Goal: Task Accomplishment & Management: Manage account settings

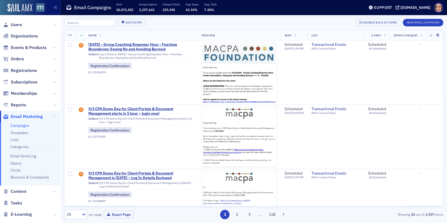
scroll to position [157, 0]
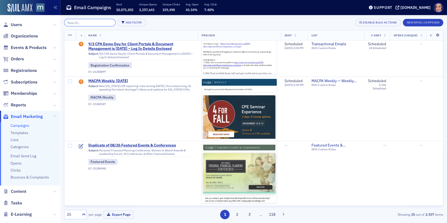
click at [77, 23] on input "search" at bounding box center [90, 23] width 52 height 8
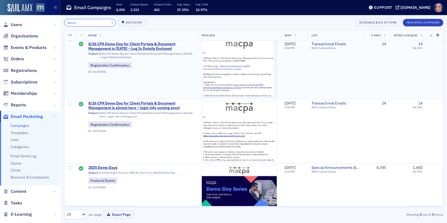
scroll to position [81, 0]
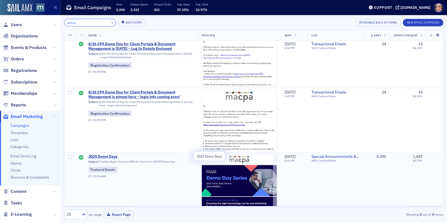
type input "demo"
click at [106, 156] on span "2025 Demo Days" at bounding box center [141, 157] width 106 height 5
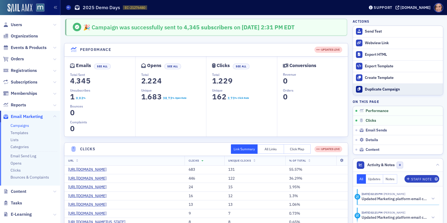
click at [372, 89] on div "Duplicate Campaign" at bounding box center [403, 89] width 76 height 5
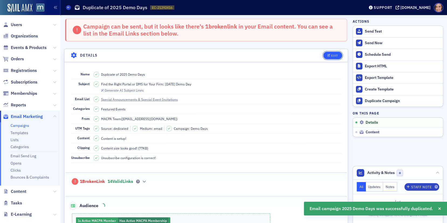
click at [333, 54] on div "Edit" at bounding box center [334, 55] width 7 height 3
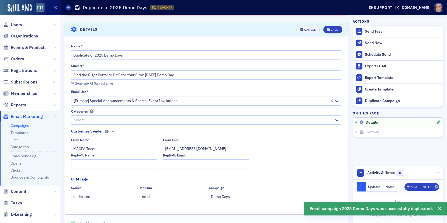
scroll to position [30, 0]
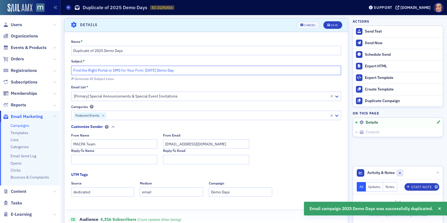
click at [92, 68] on input "Find the Right Portal or DMS for Your Firm: [DATE] Demo Day" at bounding box center [206, 70] width 270 height 9
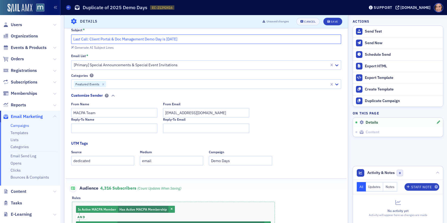
scroll to position [0, 0]
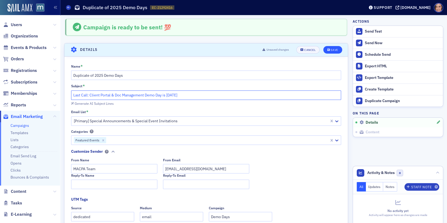
type input "Last Call: Client Portal & Doc Management Demo Day is [DATE]"
click at [335, 49] on div "Save" at bounding box center [334, 50] width 7 height 3
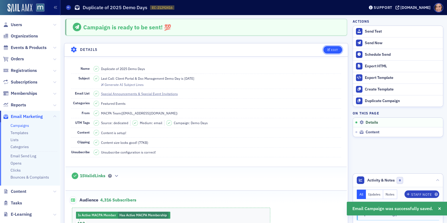
click at [336, 46] on button "Edit" at bounding box center [333, 50] width 19 height 8
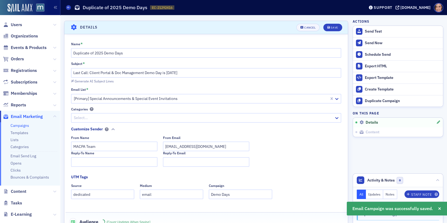
scroll to position [25, 0]
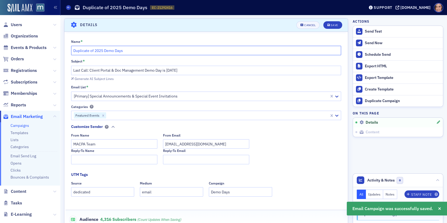
drag, startPoint x: 95, startPoint y: 49, endPoint x: 52, endPoint y: 46, distance: 42.4
click at [52, 46] on div "Users Organizations Events & Products Orders Registrations Subscriptions Member…" at bounding box center [223, 111] width 447 height 223
click at [108, 50] on input "2025 Demo Days" at bounding box center [206, 50] width 270 height 9
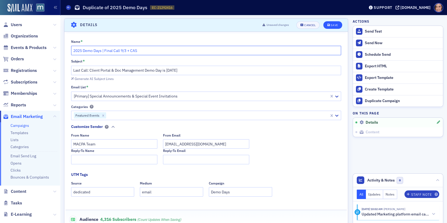
type input "2025 Demo Days | Final Call 9/3 + CAS"
click at [335, 21] on button "Save" at bounding box center [333, 25] width 19 height 8
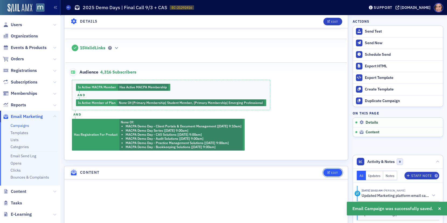
click at [336, 172] on div "Edit" at bounding box center [334, 173] width 7 height 3
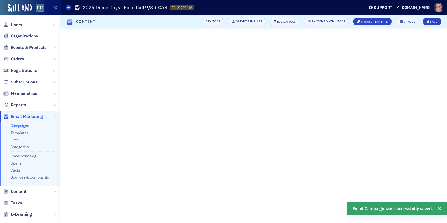
scroll to position [72, 0]
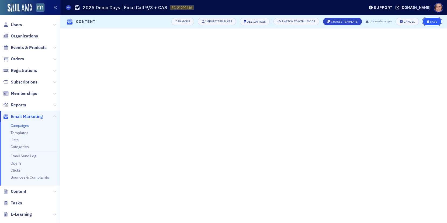
click at [434, 23] on button "Save" at bounding box center [432, 22] width 19 height 8
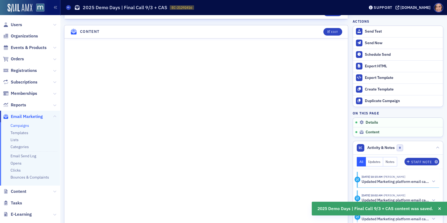
scroll to position [273, 0]
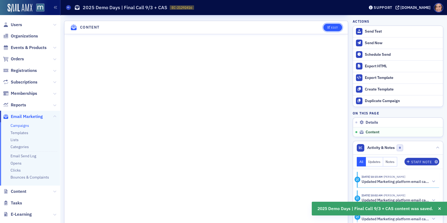
click at [337, 24] on button "Edit" at bounding box center [333, 28] width 19 height 8
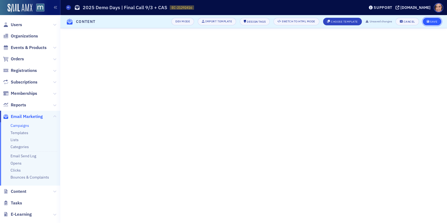
click at [432, 23] on div "Save" at bounding box center [433, 21] width 7 height 3
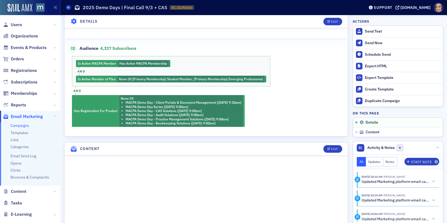
scroll to position [214, 0]
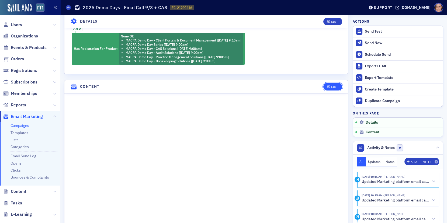
click at [334, 86] on button "Edit" at bounding box center [333, 87] width 19 height 8
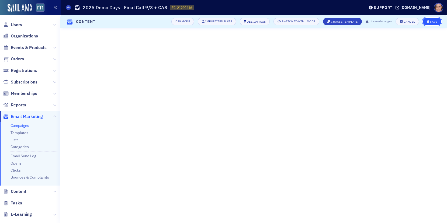
click at [428, 20] on icon "submit" at bounding box center [428, 21] width 3 height 3
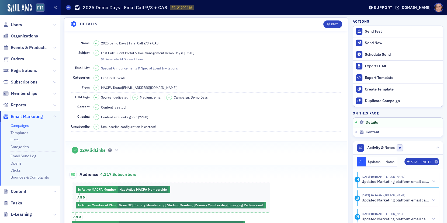
scroll to position [0, 0]
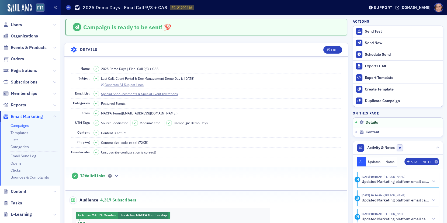
click at [126, 84] on div "Generate AI Subject Lines" at bounding box center [124, 84] width 39 height 3
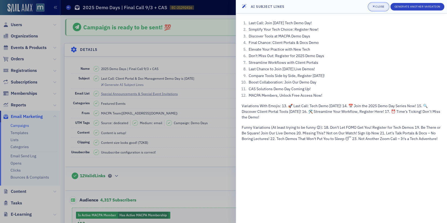
click at [379, 9] on button "Close" at bounding box center [379, 7] width 20 height 8
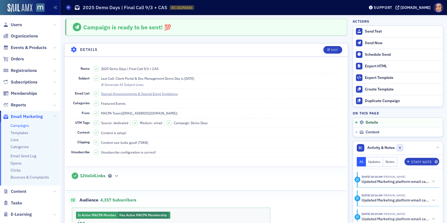
click at [191, 78] on span "Last Call: Client Portal & Doc Management Demo Day is [DATE]" at bounding box center [147, 78] width 93 height 5
copy span "Last Call: Client Portal & Doc Management Demo Day is [DATE]"
click at [333, 50] on div "Edit" at bounding box center [334, 50] width 7 height 3
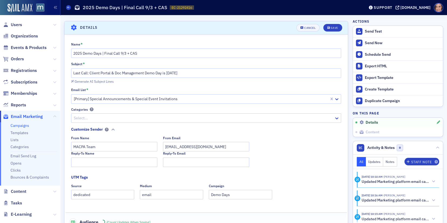
scroll to position [25, 0]
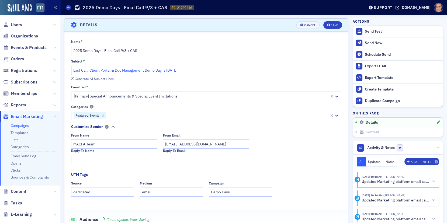
click at [126, 68] on input "Last Call: Client Portal & Doc Management Demo Day is [DATE]" at bounding box center [206, 70] width 270 height 9
paste input "[DATE]: Client Portal & Doc Management Demo Day"
drag, startPoint x: 90, startPoint y: 70, endPoint x: 63, endPoint y: 70, distance: 27.8
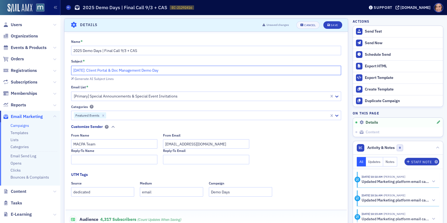
click at [196, 70] on input "[DATE]: Client Portal & Doc Management Demo Day" at bounding box center [206, 70] width 270 height 9
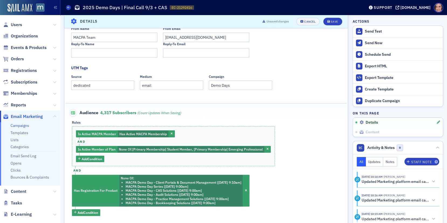
scroll to position [201, 0]
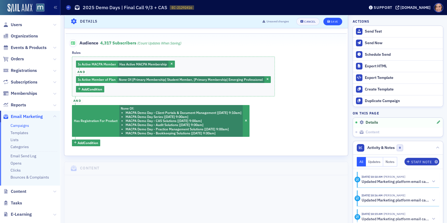
type input "[DATE]: Client Portal & Doc Management Demo Day"
click at [331, 21] on div "Save" at bounding box center [334, 21] width 7 height 3
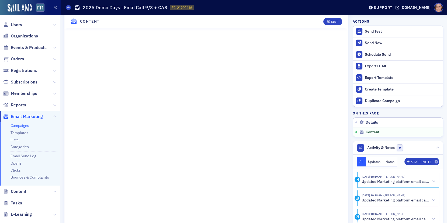
scroll to position [400, 0]
click at [372, 43] on div "Send Now" at bounding box center [403, 43] width 76 height 5
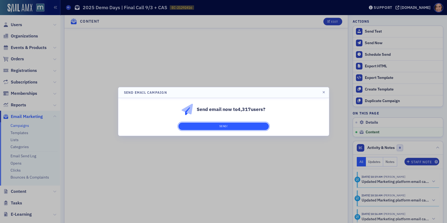
click at [244, 126] on button "Send!" at bounding box center [224, 127] width 91 height 8
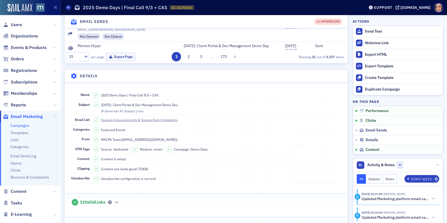
scroll to position [833, 0]
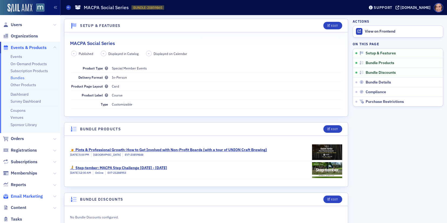
click at [27, 197] on span "Email Marketing" at bounding box center [27, 197] width 32 height 6
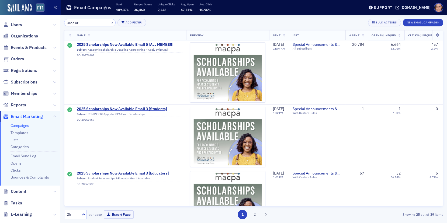
click at [90, 24] on input "scholar" at bounding box center [90, 23] width 52 height 8
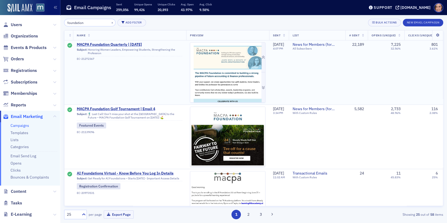
click at [229, 67] on img at bounding box center [227, 207] width 75 height 329
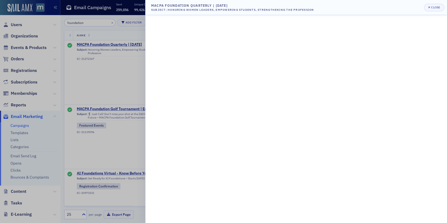
click at [107, 58] on div at bounding box center [223, 111] width 447 height 223
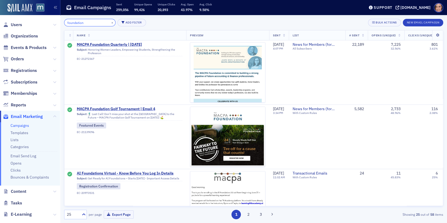
click at [91, 22] on input "foundation" at bounding box center [90, 23] width 52 height 8
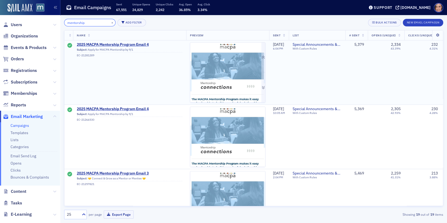
type input "mentorship"
click at [231, 72] on img at bounding box center [227, 211] width 75 height 337
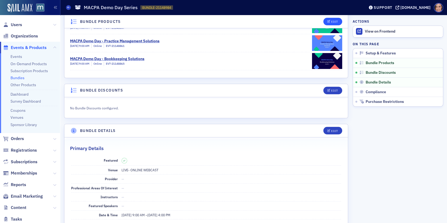
scroll to position [215, 0]
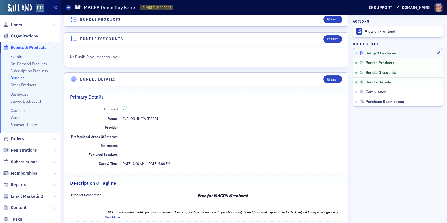
click at [379, 53] on span "Setup & Features" at bounding box center [381, 53] width 30 height 5
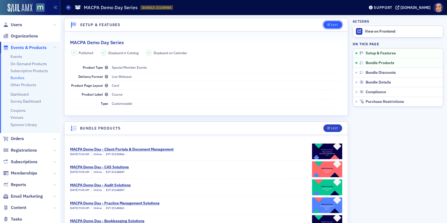
click at [333, 23] on div "Edit" at bounding box center [334, 24] width 7 height 3
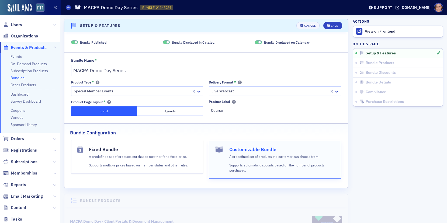
scroll to position [1, 0]
click at [312, 24] on div "Cancel" at bounding box center [309, 25] width 11 height 3
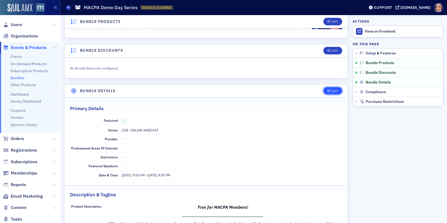
click at [333, 90] on div "Edit" at bounding box center [334, 91] width 7 height 3
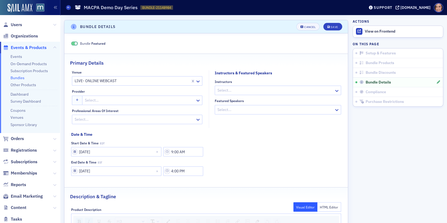
scroll to position [268, 0]
select select "7"
select select "2025"
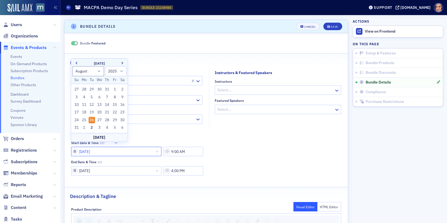
click at [83, 151] on input "08/26/2025" at bounding box center [116, 151] width 91 height 9
click at [91, 128] on div "2" at bounding box center [92, 128] width 6 height 6
type input "09/02/2025"
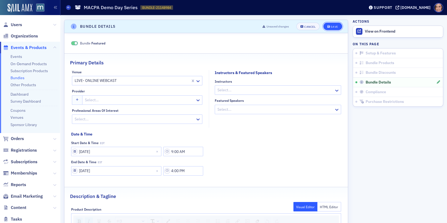
click at [335, 25] on div "Save" at bounding box center [334, 26] width 7 height 3
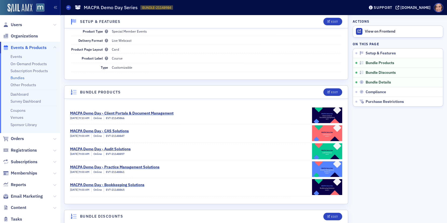
scroll to position [0, 0]
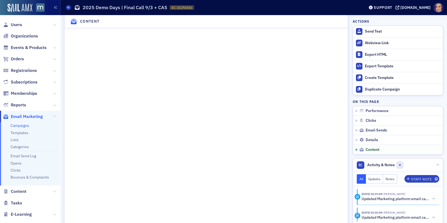
scroll to position [682, 0]
